Goal: Task Accomplishment & Management: Use online tool/utility

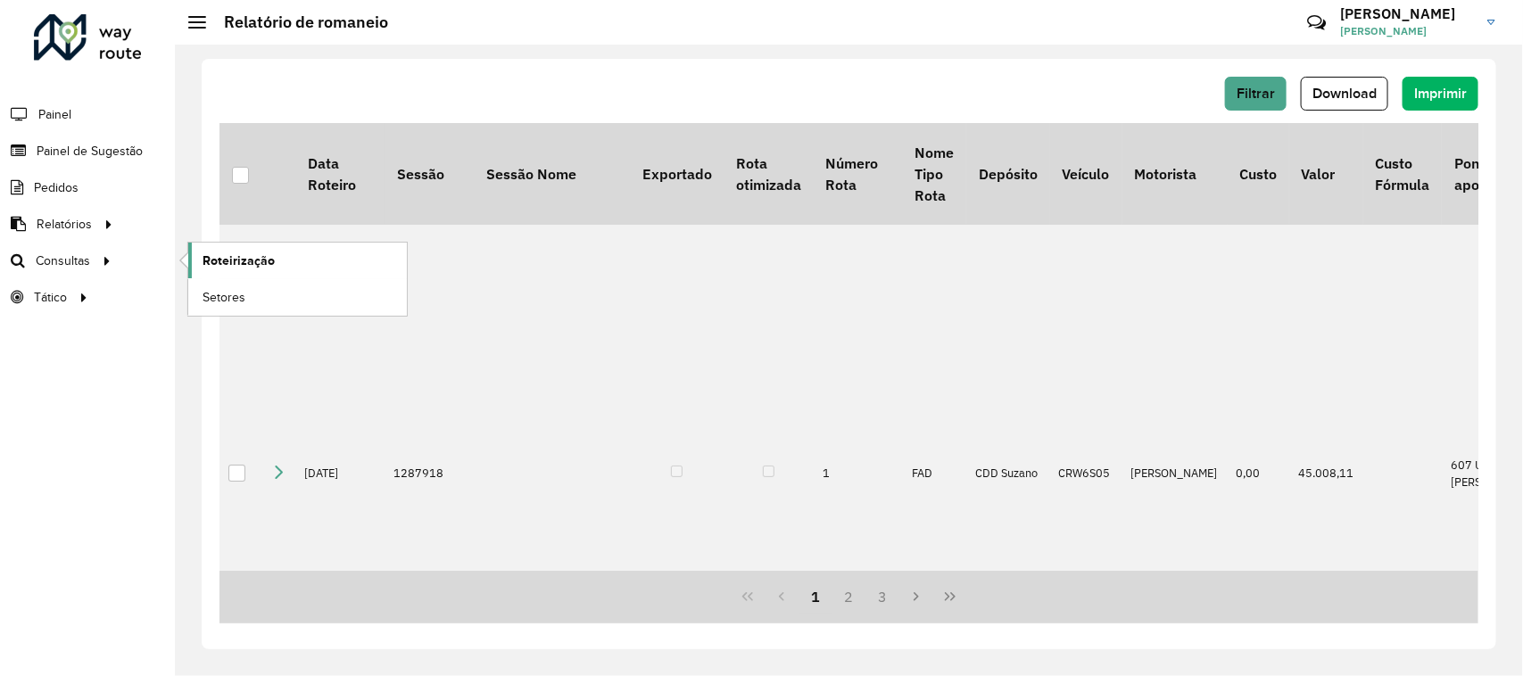
click at [233, 256] on span "Roteirização" at bounding box center [239, 261] width 72 height 19
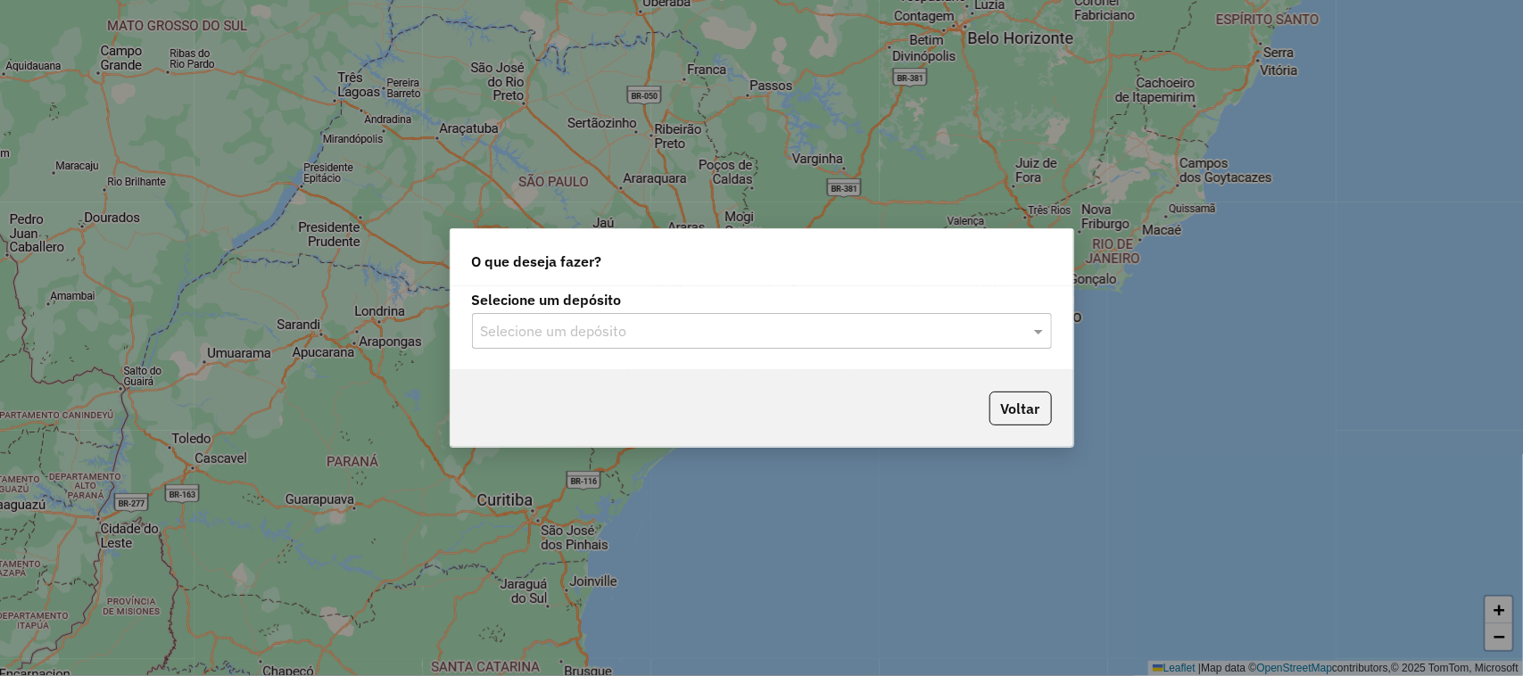
click at [1020, 342] on div "Selecione um depósito" at bounding box center [762, 331] width 580 height 36
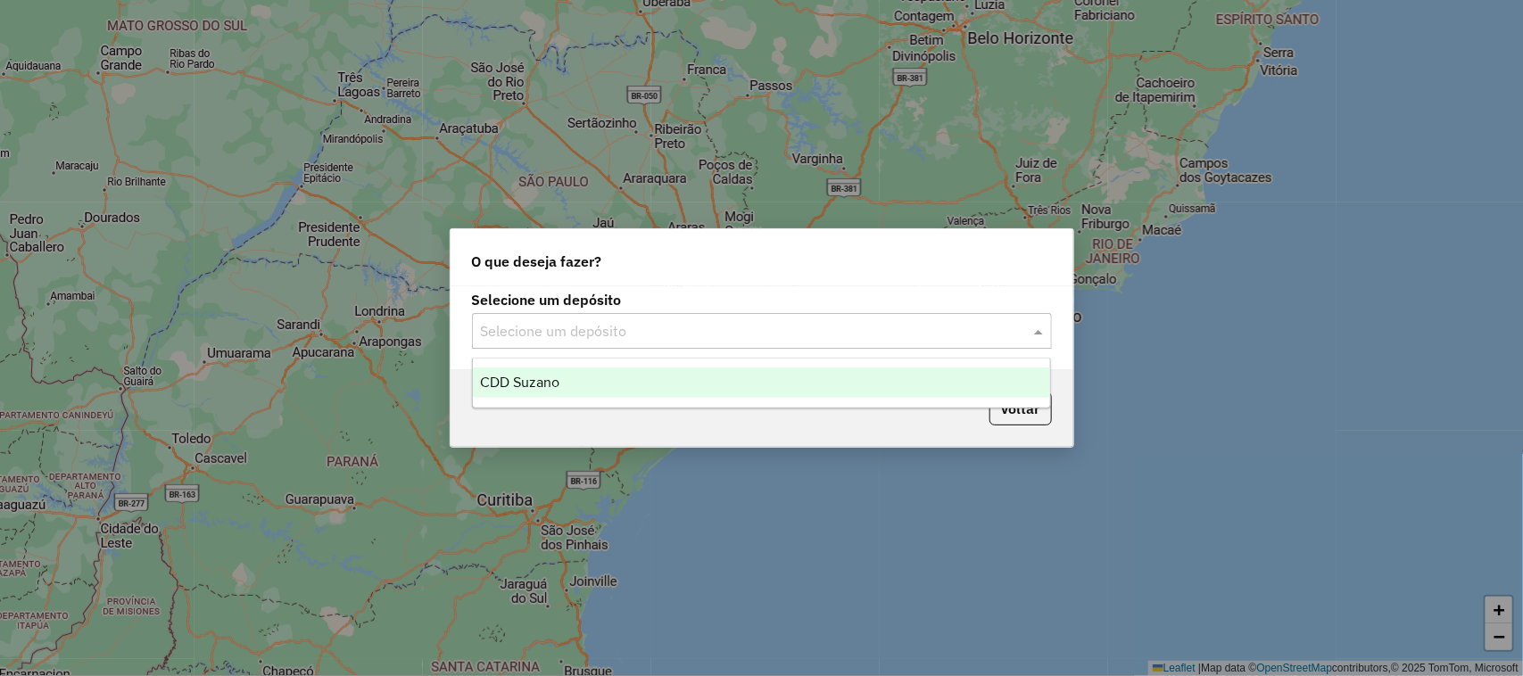
click at [926, 377] on div "CDD Suzano" at bounding box center [762, 383] width 578 height 30
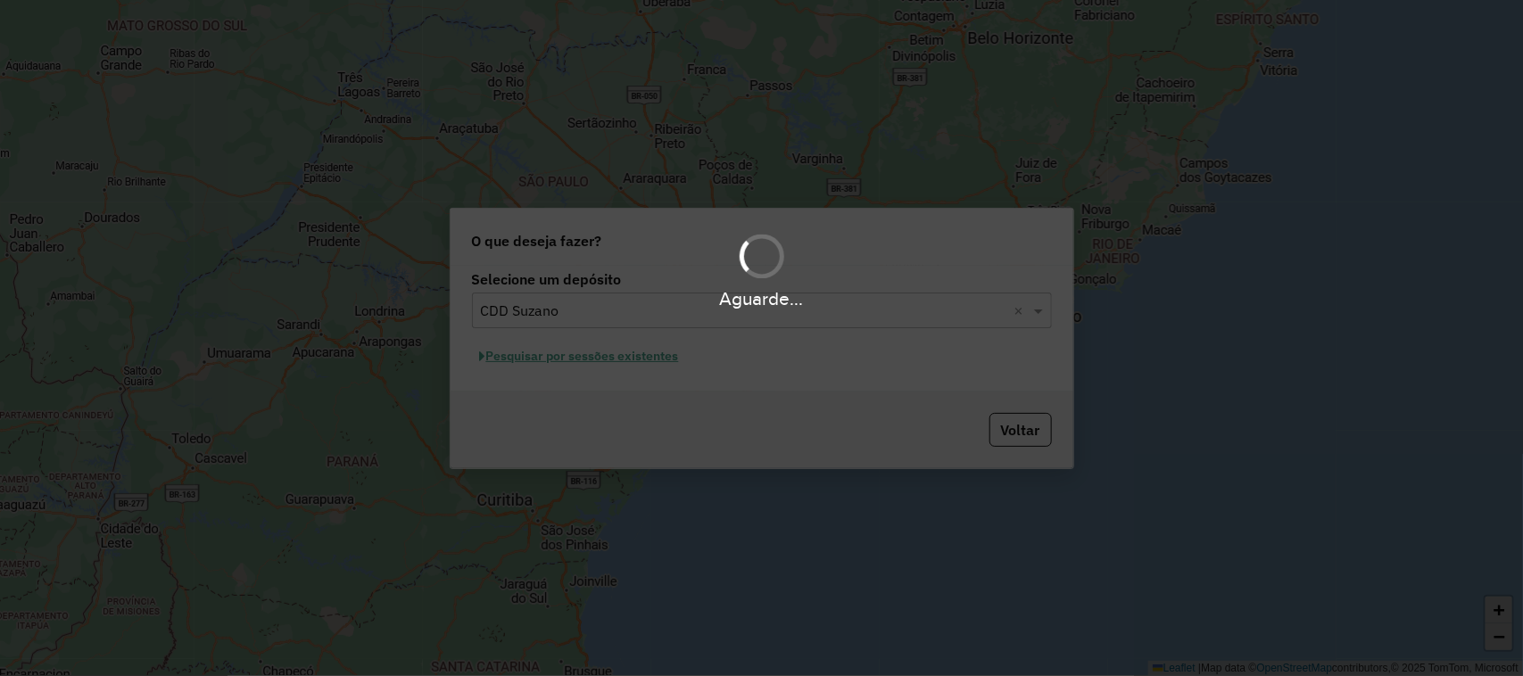
click at [572, 361] on div "Aguarde..." at bounding box center [761, 338] width 1523 height 676
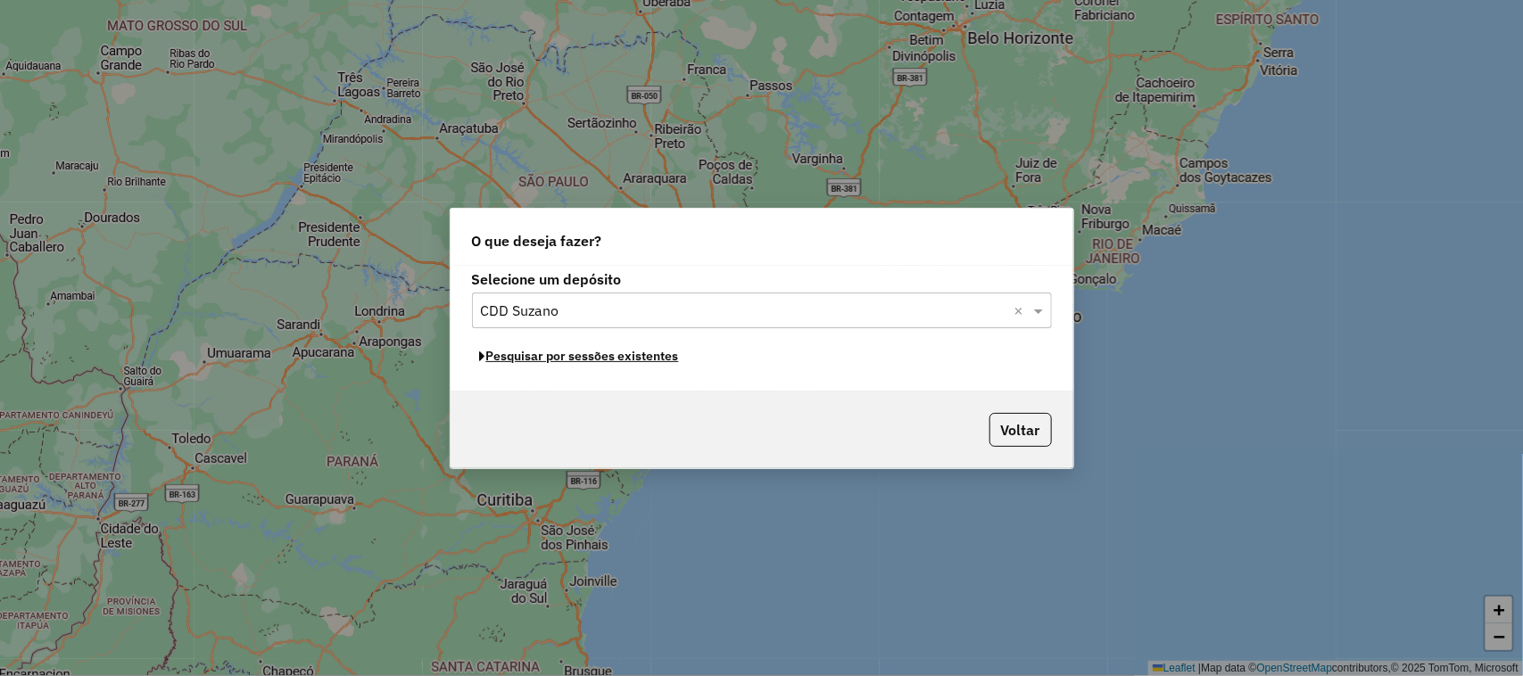
click at [572, 361] on button "Pesquisar por sessões existentes" at bounding box center [579, 357] width 215 height 28
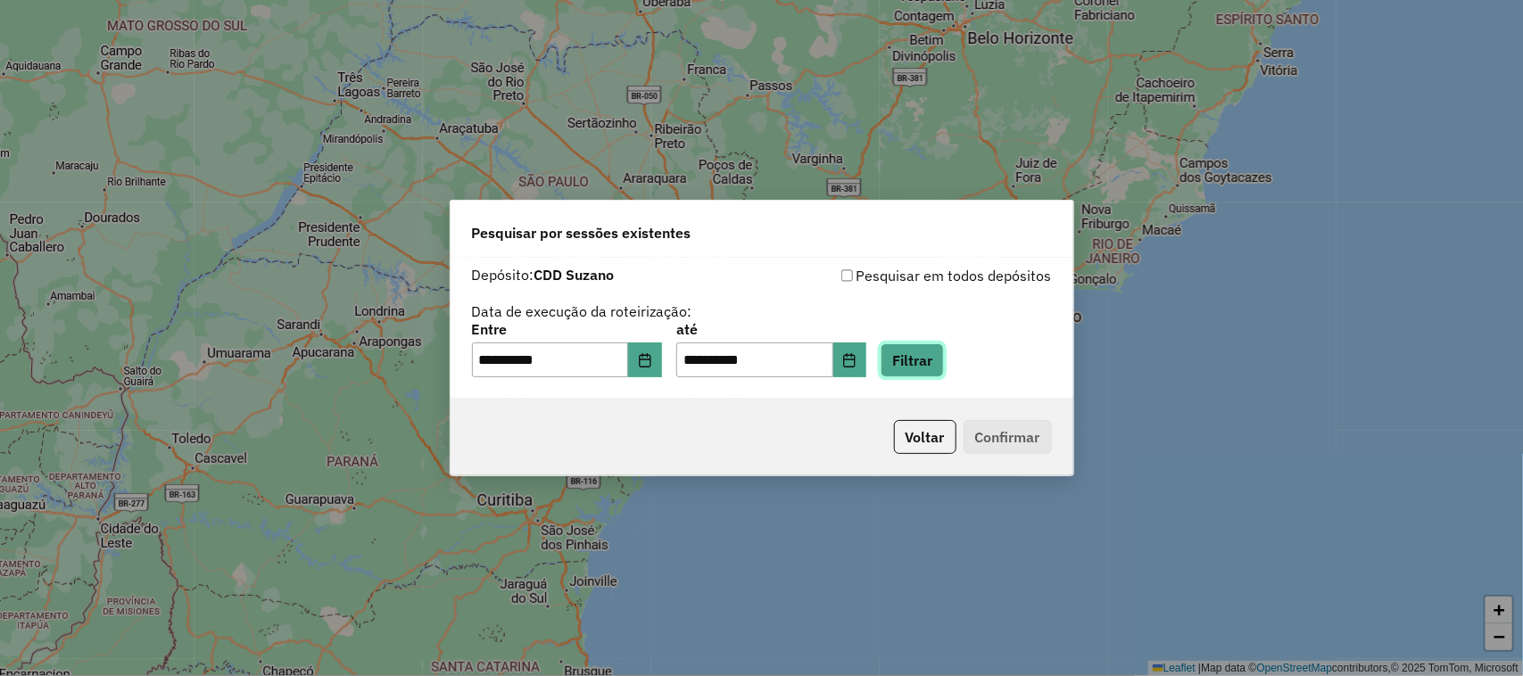
click at [928, 361] on button "Filtrar" at bounding box center [912, 361] width 63 height 34
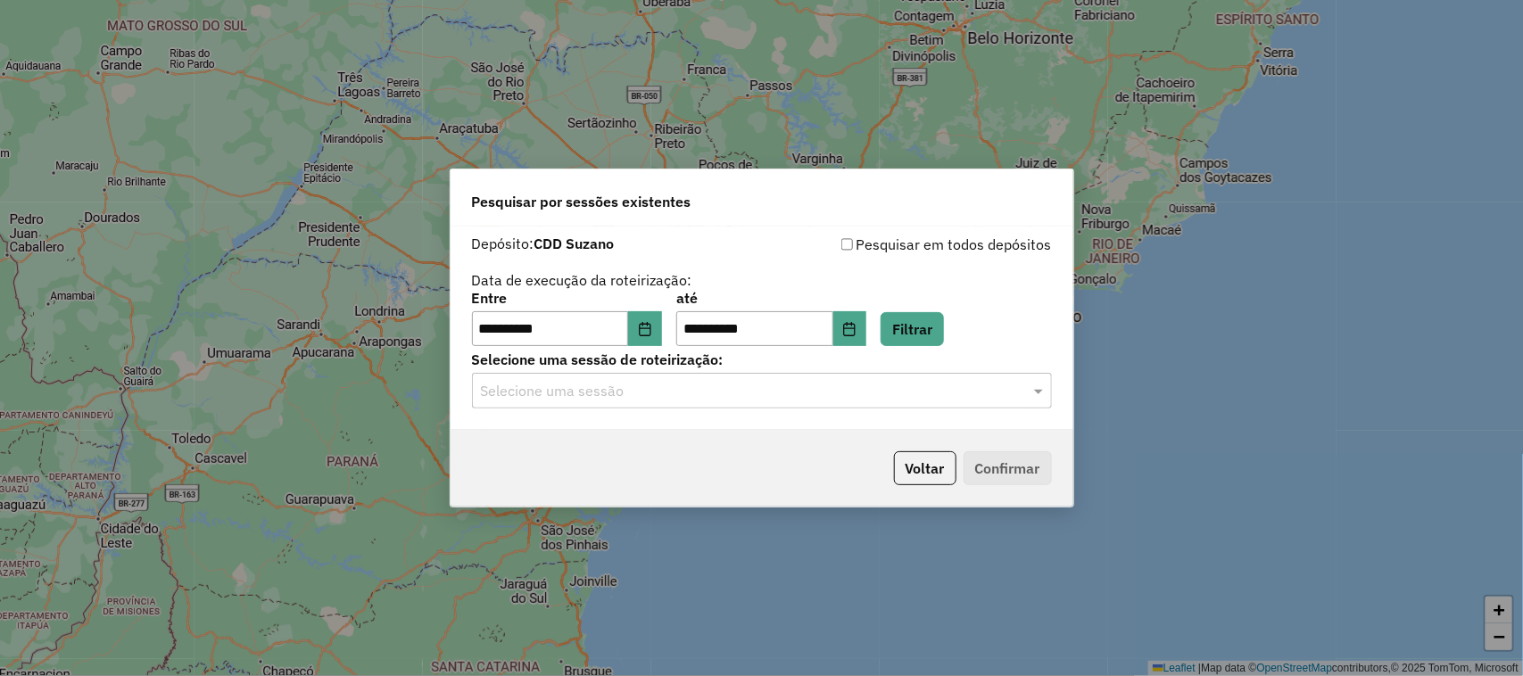
click at [849, 393] on input "text" at bounding box center [744, 391] width 526 height 21
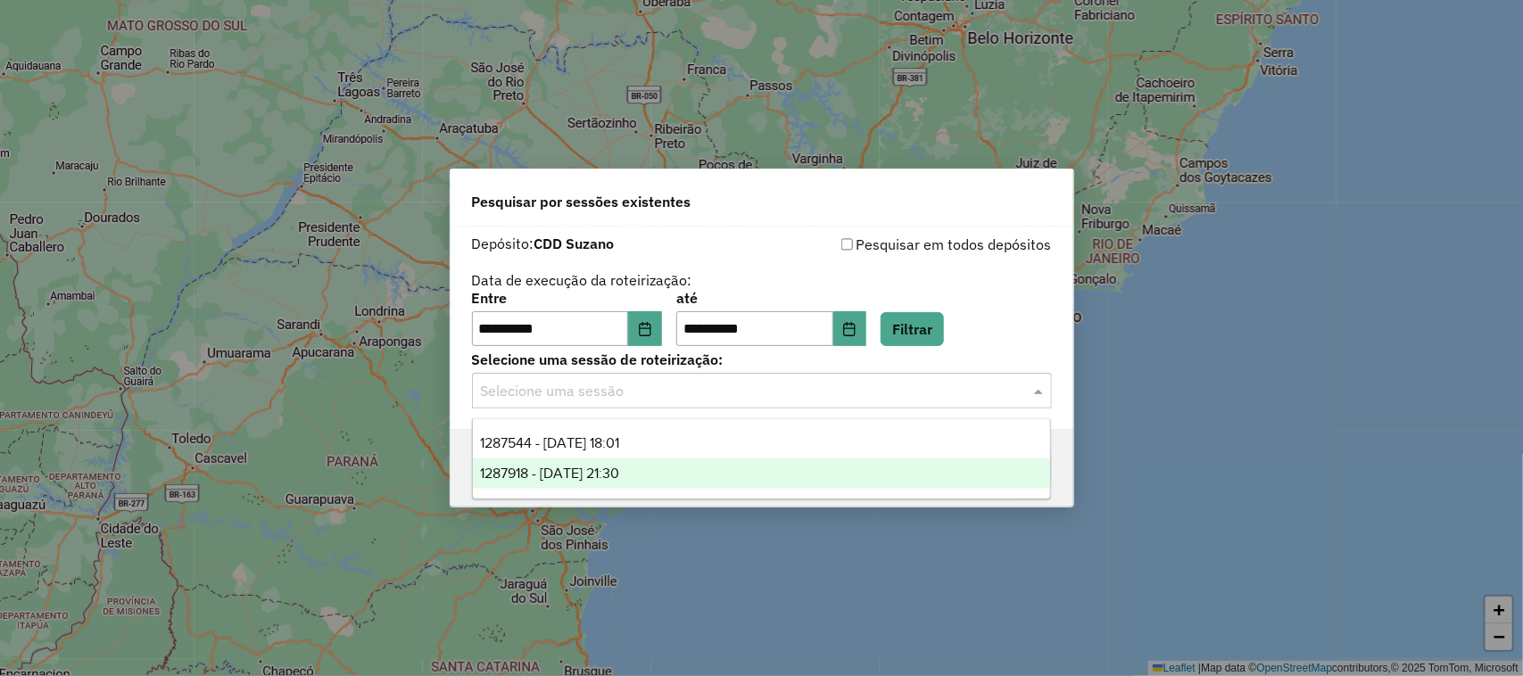
click at [800, 477] on div "1287918 - 03/10/2025 21:30" at bounding box center [762, 474] width 578 height 30
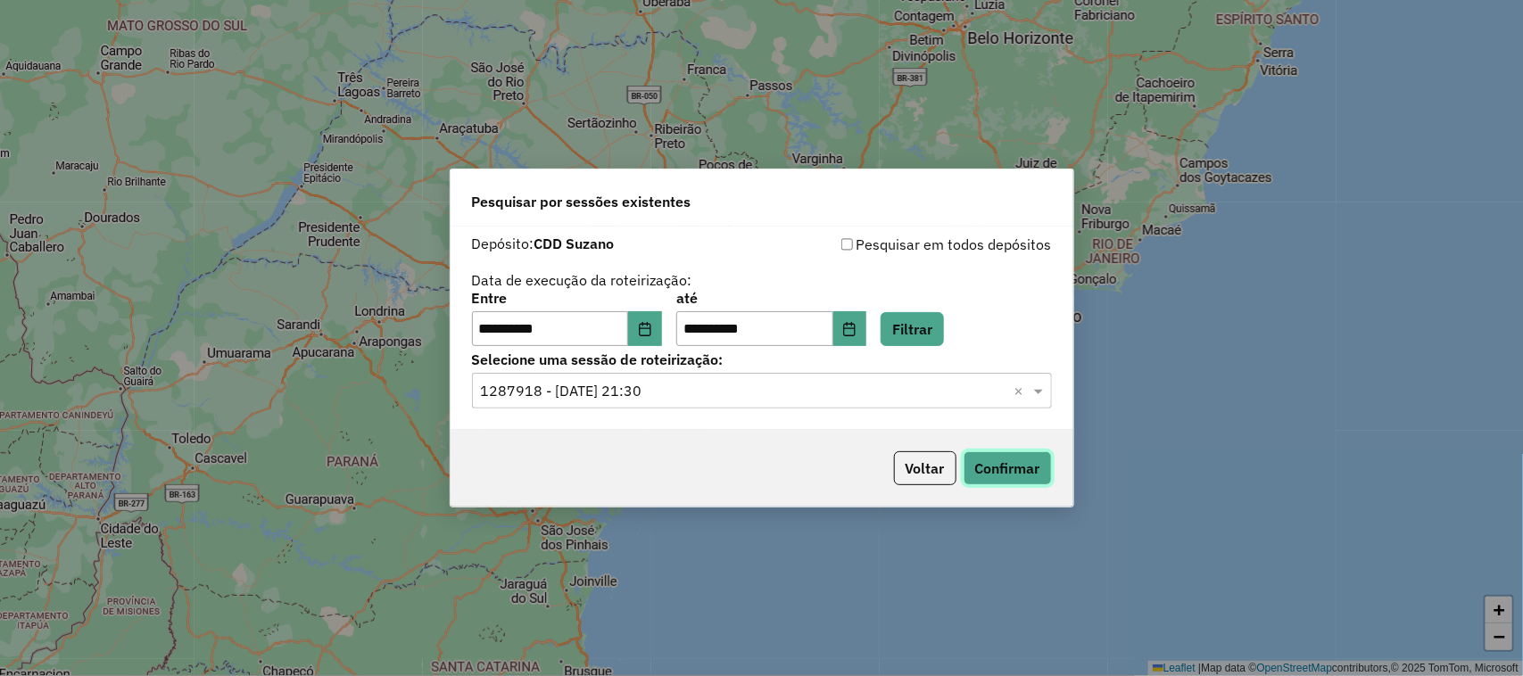
click at [1001, 466] on button "Confirmar" at bounding box center [1008, 468] width 88 height 34
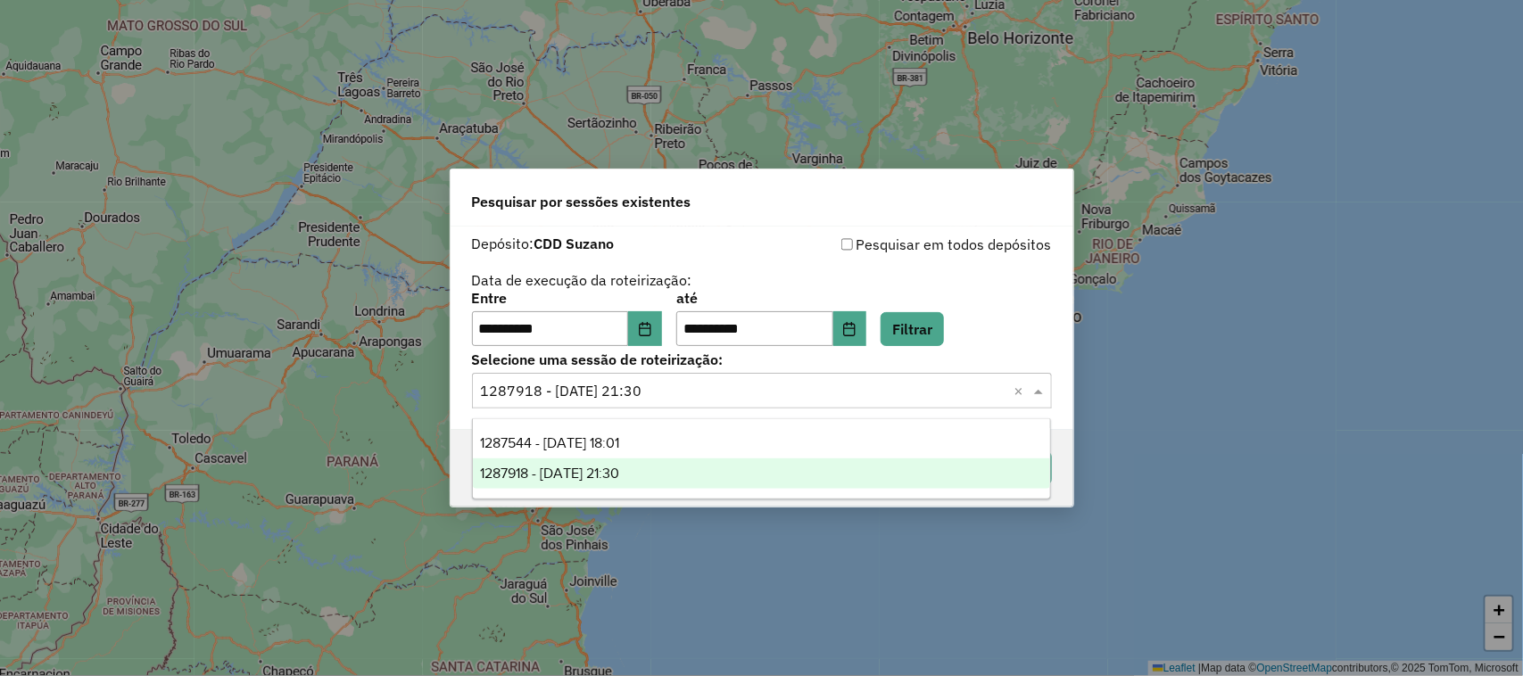
click at [650, 406] on div "Selecione uma sessão × 1287918 - 03/10/2025 21:30 ×" at bounding box center [762, 391] width 580 height 36
click at [658, 426] on ng-dropdown-panel "1287544 - 03/10/2025 18:01 1287918 - 03/10/2025 21:30" at bounding box center [762, 458] width 580 height 81
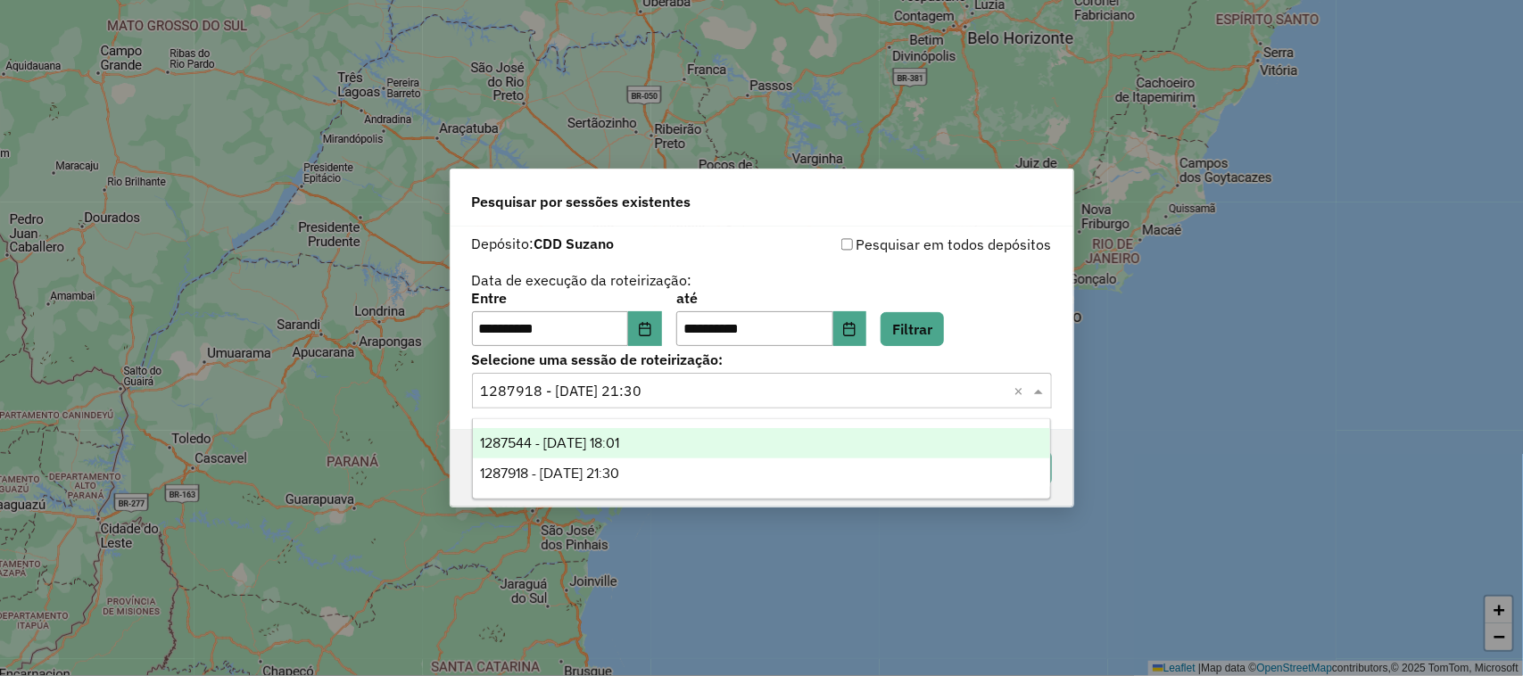
click at [725, 437] on div "1287544 - 03/10/2025 18:01" at bounding box center [762, 443] width 578 height 30
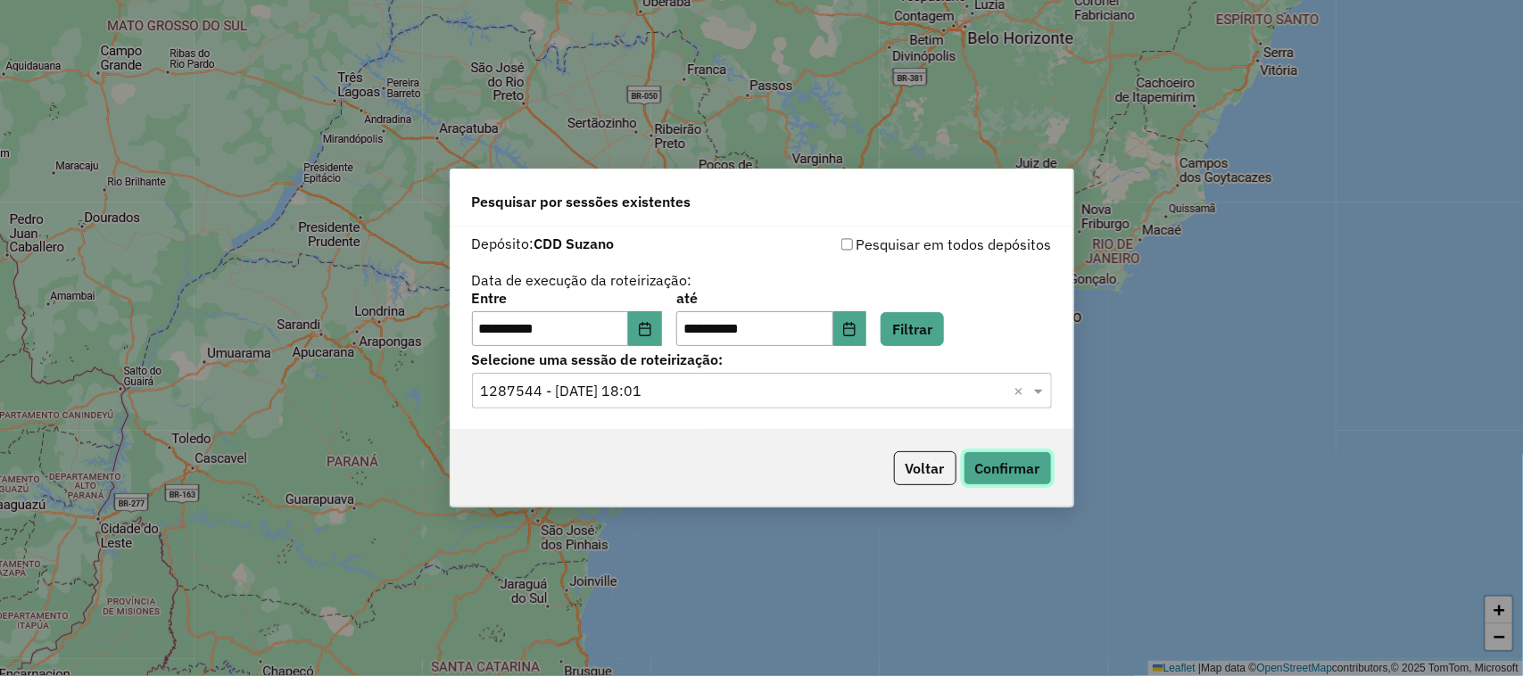
click at [991, 468] on button "Confirmar" at bounding box center [1008, 468] width 88 height 34
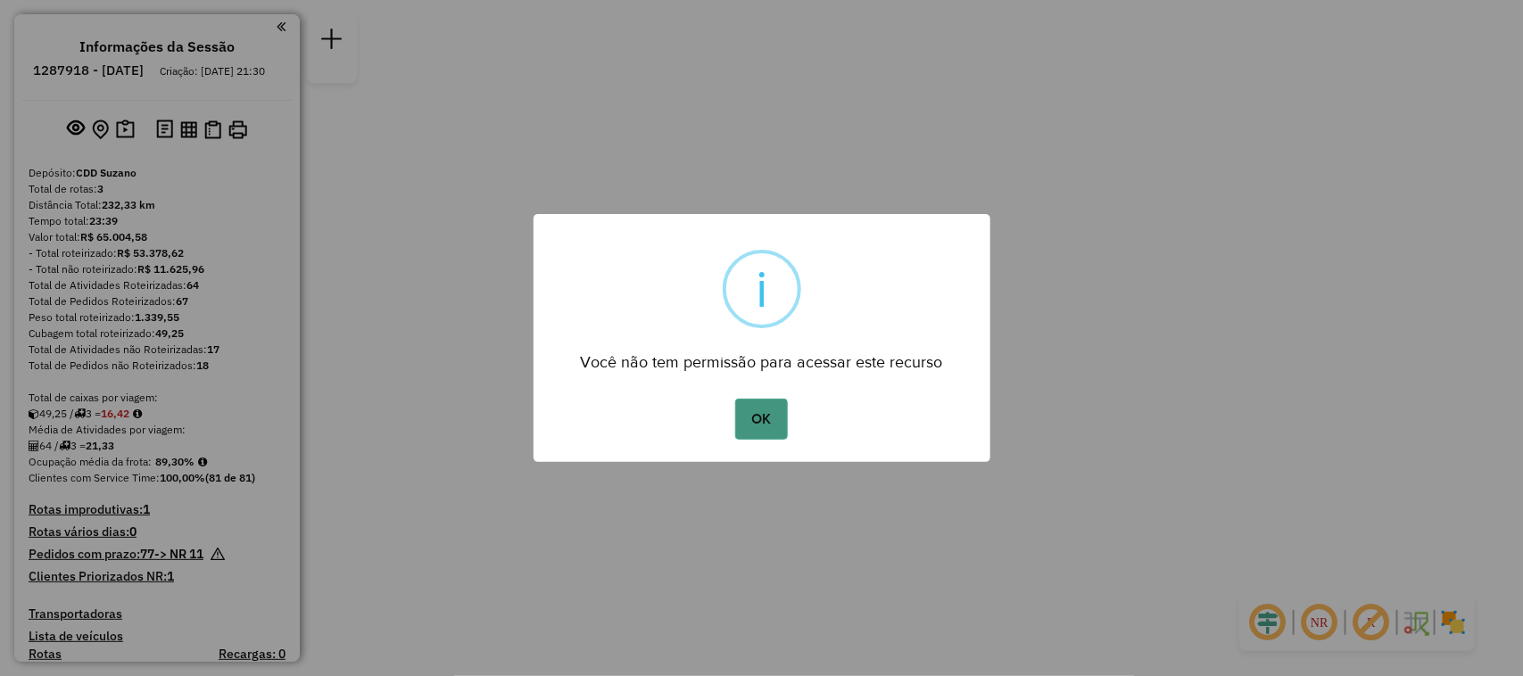
click at [747, 435] on button "OK" at bounding box center [761, 419] width 53 height 41
click at [735, 399] on button "OK" at bounding box center [761, 419] width 53 height 41
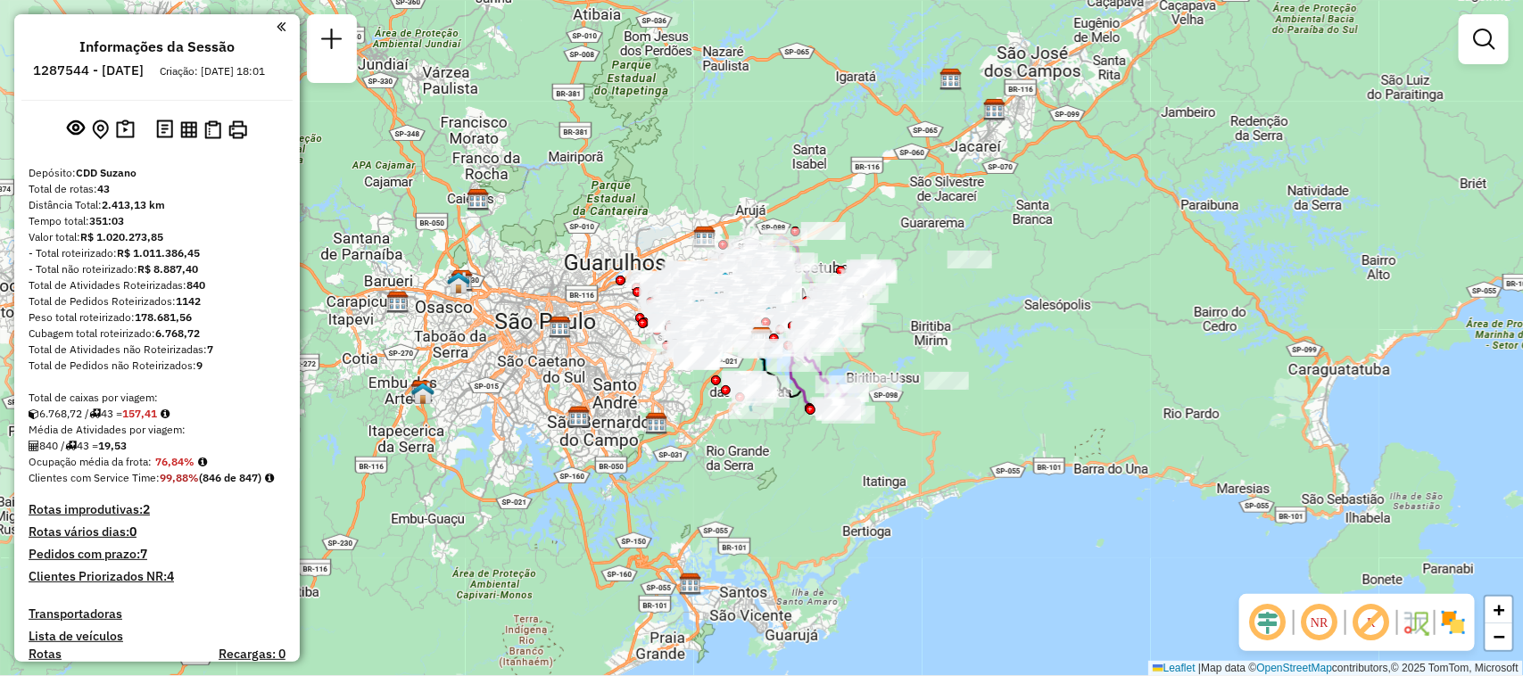
scroll to position [708, 0]
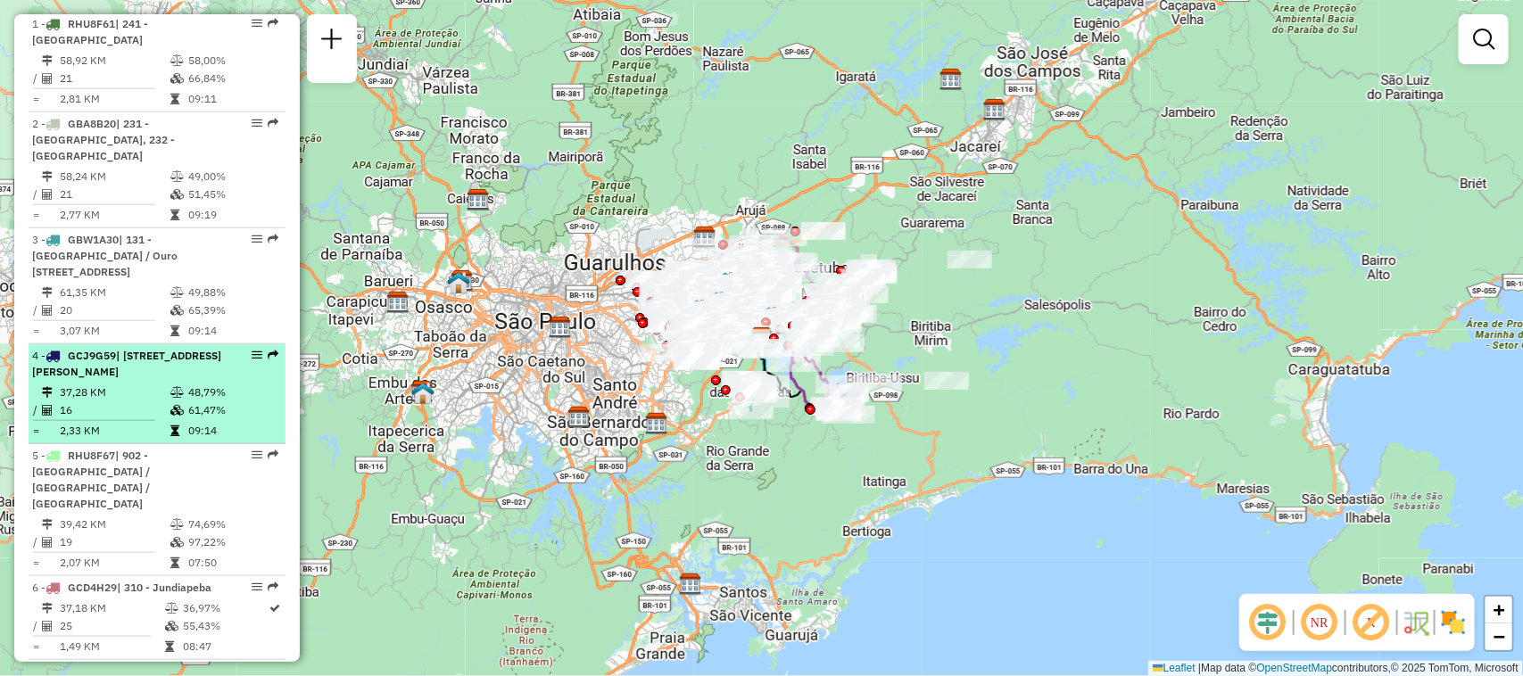
click at [92, 384] on td "37,28 KM" at bounding box center [114, 393] width 111 height 18
select select "**********"
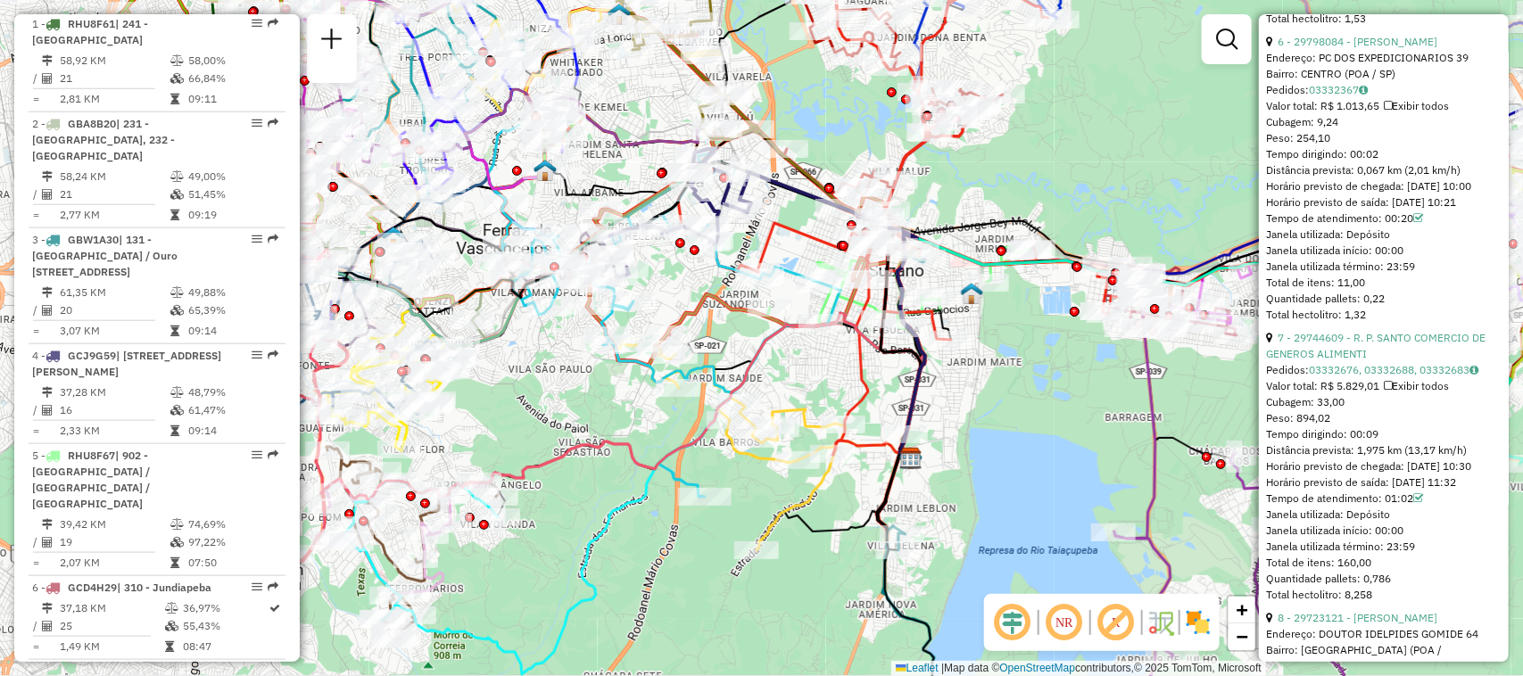
scroll to position [2342, 0]
